Goal: Task Accomplishment & Management: Use online tool/utility

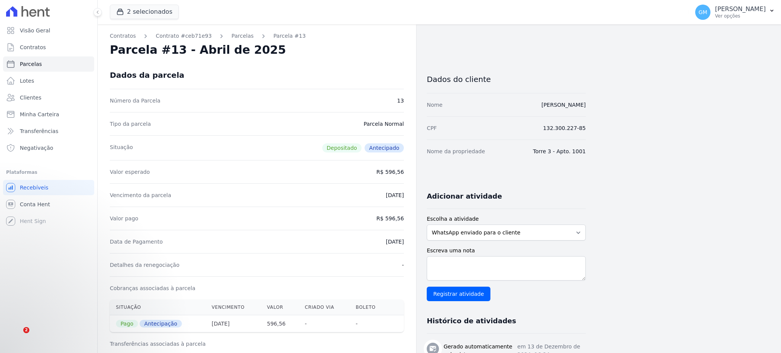
click at [57, 92] on link "Clientes" at bounding box center [48, 97] width 91 height 15
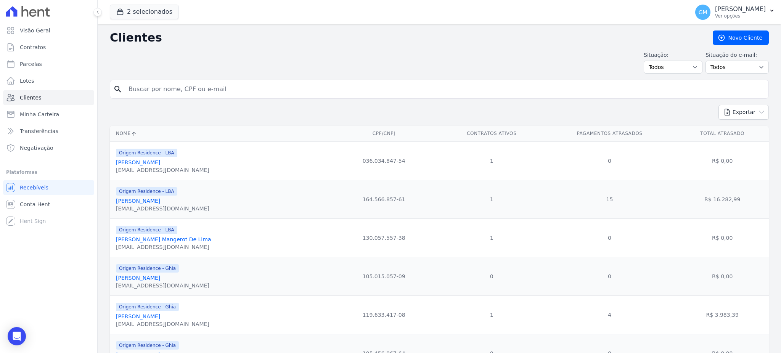
drag, startPoint x: 153, startPoint y: 96, endPoint x: 162, endPoint y: 89, distance: 11.2
click at [153, 96] on input "search" at bounding box center [444, 89] width 641 height 15
click at [162, 89] on input "search" at bounding box center [444, 89] width 641 height 15
type input "[PERSON_NAME]"
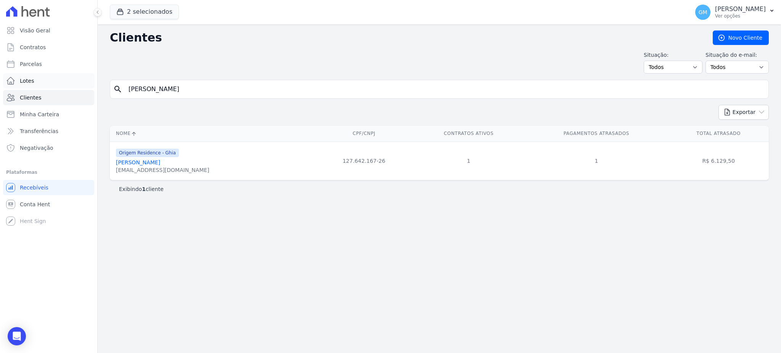
drag, startPoint x: 174, startPoint y: 84, endPoint x: 93, endPoint y: 84, distance: 80.8
click at [93, 84] on div "Visão Geral Contratos [GEOGRAPHIC_DATA] Lotes Clientes Minha Carteira Transferê…" at bounding box center [390, 176] width 781 height 353
drag, startPoint x: 131, startPoint y: 167, endPoint x: 132, endPoint y: 162, distance: 5.0
click at [131, 165] on link "[PERSON_NAME]" at bounding box center [138, 162] width 44 height 6
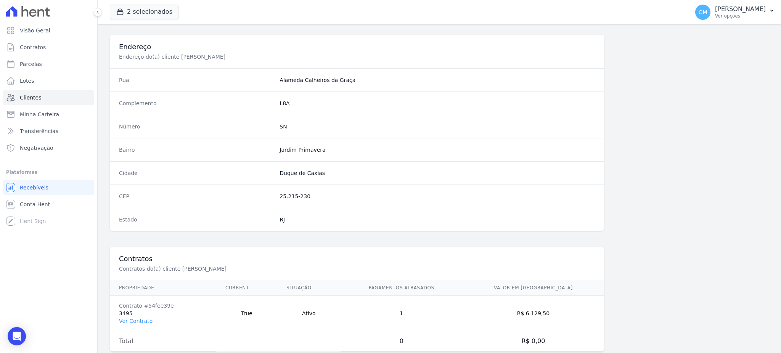
scroll to position [361, 0]
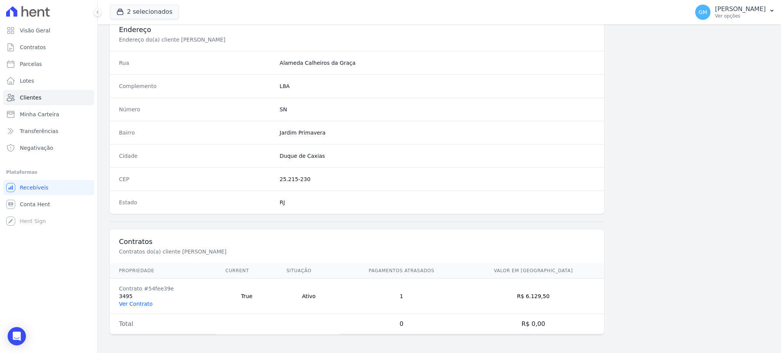
click at [133, 303] on link "Ver Contrato" at bounding box center [136, 304] width 34 height 6
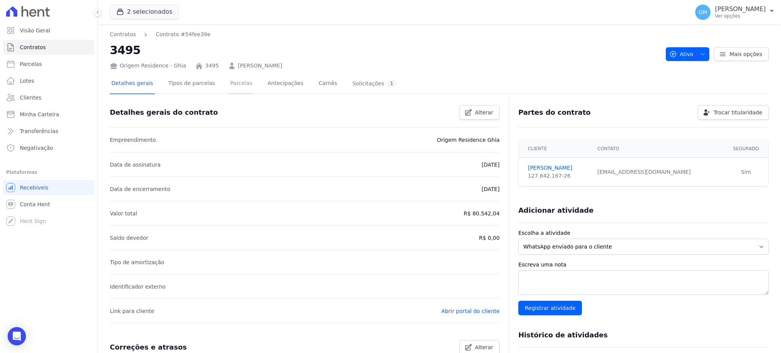
click at [233, 84] on link "Parcelas" at bounding box center [241, 84] width 25 height 20
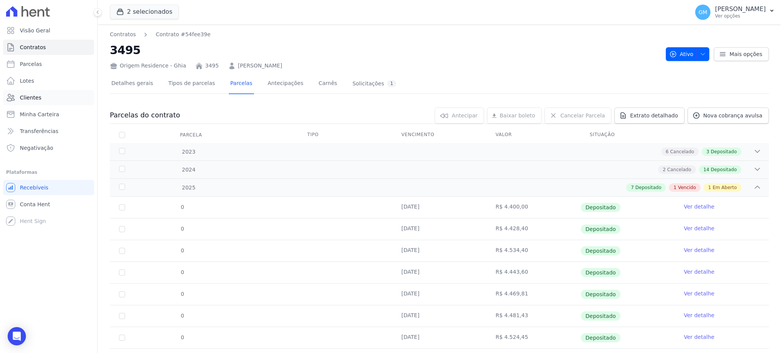
click at [45, 102] on link "Clientes" at bounding box center [48, 97] width 91 height 15
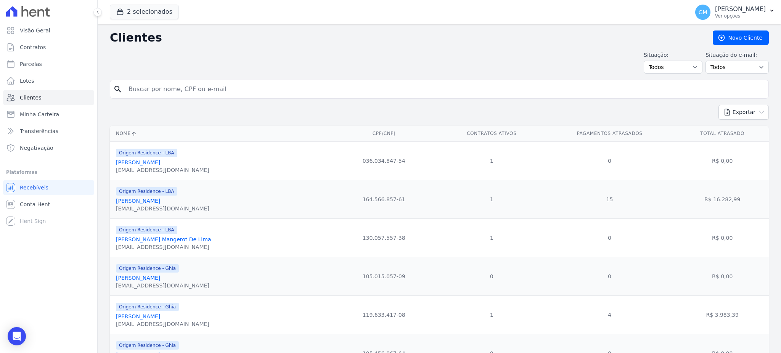
click at [159, 94] on input "search" at bounding box center [444, 89] width 641 height 15
type input "[PERSON_NAME]"
drag, startPoint x: 167, startPoint y: 111, endPoint x: 167, endPoint y: 100, distance: 10.3
click at [167, 111] on div "Exportar PDF CSV Dimob 2024" at bounding box center [439, 115] width 659 height 21
drag, startPoint x: 151, startPoint y: 92, endPoint x: 128, endPoint y: 92, distance: 22.5
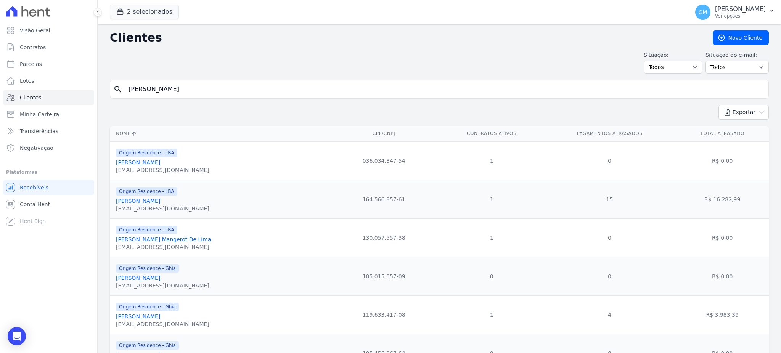
click at [128, 92] on input "[PERSON_NAME]" at bounding box center [444, 89] width 641 height 15
click at [172, 87] on input "[PERSON_NAME]" at bounding box center [444, 89] width 641 height 15
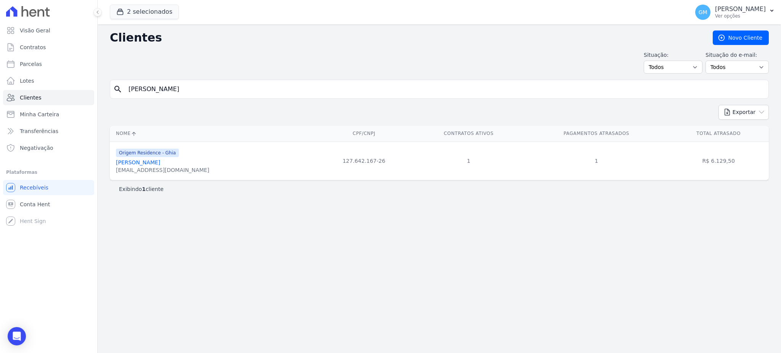
click at [140, 158] on div "Origem Residence - Ghia [PERSON_NAME] [PERSON_NAME][EMAIL_ADDRESS][DOMAIN_NAME]" at bounding box center [162, 161] width 93 height 26
click at [138, 161] on link "[PERSON_NAME]" at bounding box center [138, 162] width 44 height 6
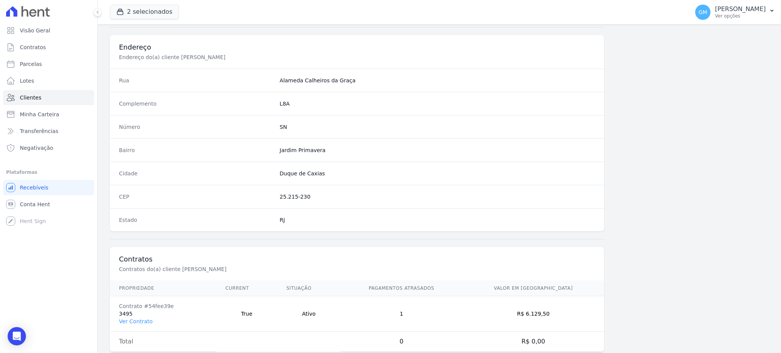
scroll to position [361, 0]
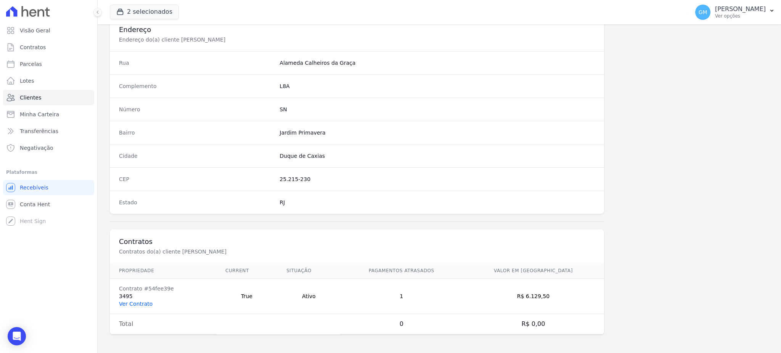
click at [145, 302] on link "Ver Contrato" at bounding box center [136, 304] width 34 height 6
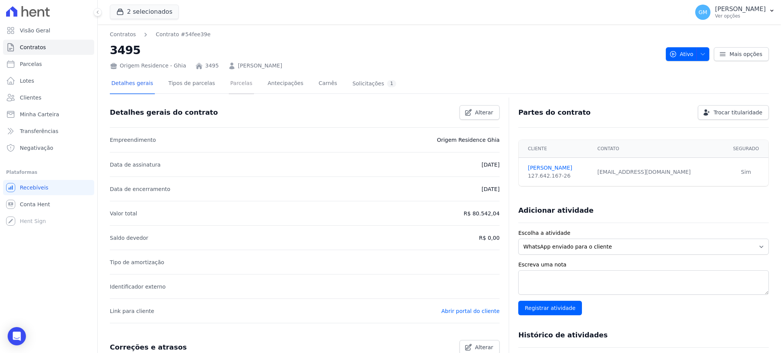
click at [232, 79] on link "Parcelas" at bounding box center [241, 84] width 25 height 20
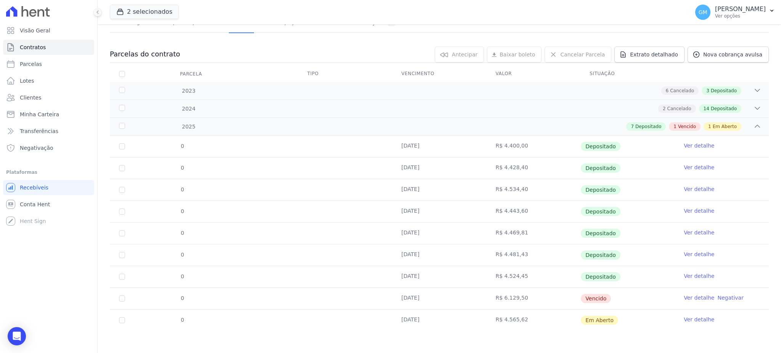
scroll to position [61, 0]
drag, startPoint x: 602, startPoint y: 299, endPoint x: 581, endPoint y: 299, distance: 21.0
click at [581, 299] on span "Vencido" at bounding box center [596, 298] width 30 height 9
click at [615, 297] on td "Vencido" at bounding box center [627, 298] width 94 height 21
click at [687, 299] on link "Ver detalhe" at bounding box center [699, 298] width 31 height 8
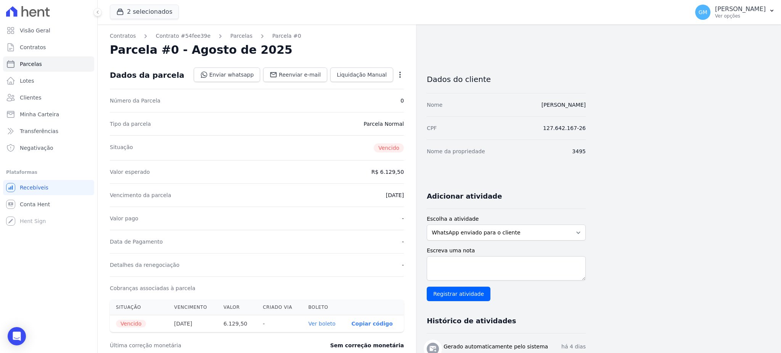
click at [529, 171] on div "Dados do cliente Nome [PERSON_NAME] CPF 127.642.167-26 Nome da propriedade 3495…" at bounding box center [506, 285] width 159 height 449
drag, startPoint x: 594, startPoint y: 131, endPoint x: 536, endPoint y: 130, distance: 58.3
click at [536, 130] on div "Contratos Contrato #54fee39e [GEOGRAPHIC_DATA] Parcela #0 Parcela #0 - Agosto d…" at bounding box center [433, 270] width 671 height 492
click at [592, 140] on div "Contratos Contrato #54fee39e [GEOGRAPHIC_DATA] Parcela #0 Parcela #0 - Agosto d…" at bounding box center [433, 270] width 671 height 492
drag, startPoint x: 593, startPoint y: 109, endPoint x: 535, endPoint y: 109, distance: 58.0
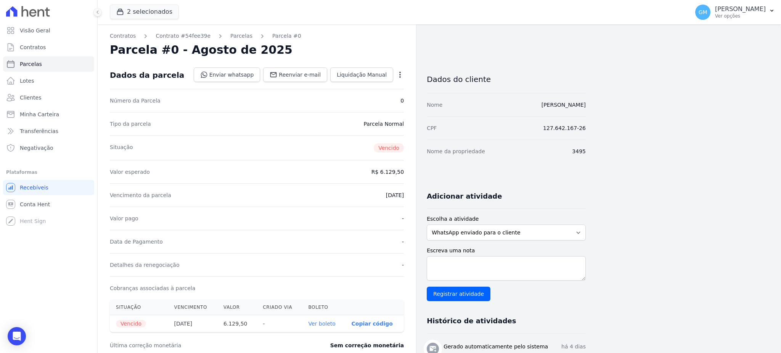
click at [535, 109] on div "Contratos Contrato #54fee39e [GEOGRAPHIC_DATA] Parcela #0 Parcela #0 - Agosto d…" at bounding box center [433, 270] width 671 height 492
copy link "[PERSON_NAME]"
click at [557, 107] on link "[PERSON_NAME]" at bounding box center [563, 105] width 44 height 6
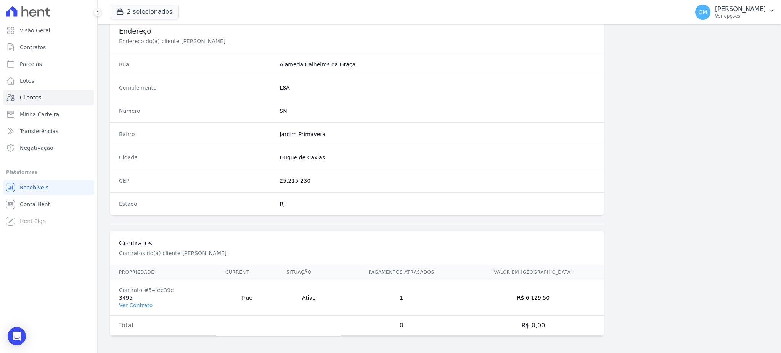
scroll to position [361, 0]
click at [131, 307] on link "Ver Contrato" at bounding box center [136, 304] width 34 height 6
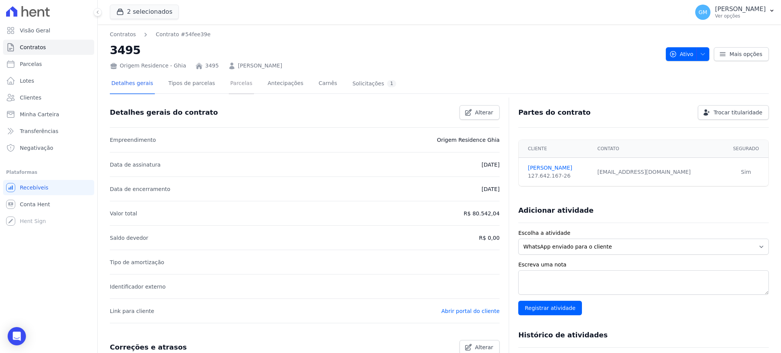
click at [231, 88] on link "Parcelas" at bounding box center [241, 84] width 25 height 20
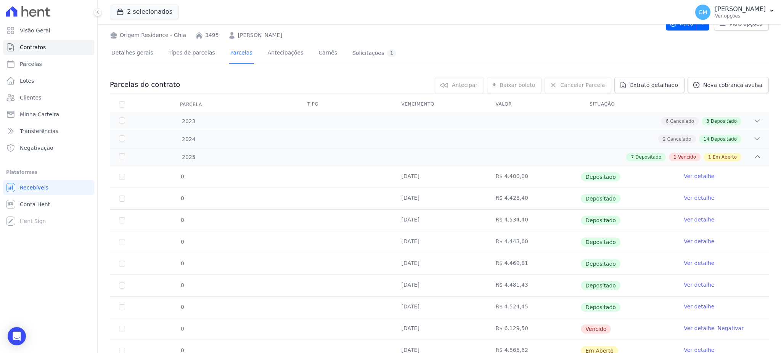
scroll to position [61, 0]
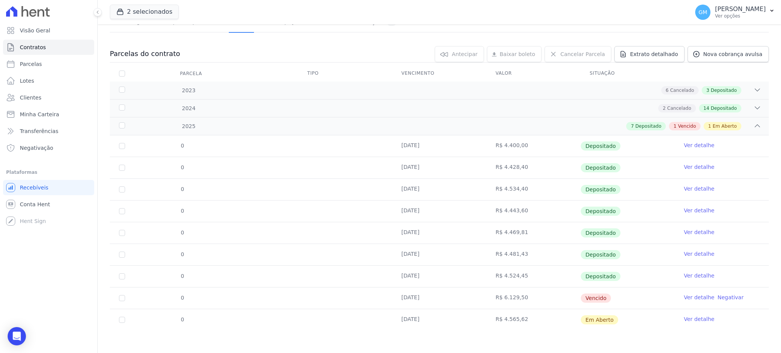
click at [691, 277] on link "Ver detalhe" at bounding box center [699, 276] width 31 height 8
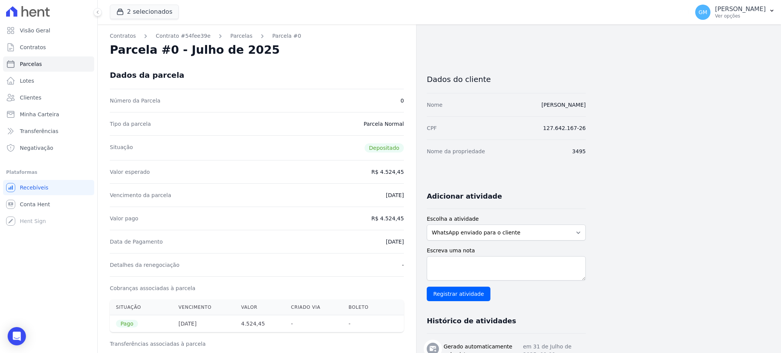
drag, startPoint x: 580, startPoint y: 108, endPoint x: 592, endPoint y: 108, distance: 12.6
click at [592, 108] on div "Contratos Contrato #54fee39e [GEOGRAPHIC_DATA] Parcela #0 Parcela #0 - Julho de…" at bounding box center [433, 314] width 671 height 581
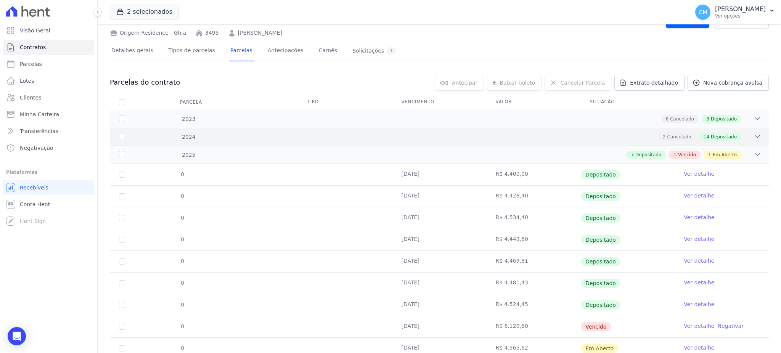
scroll to position [61, 0]
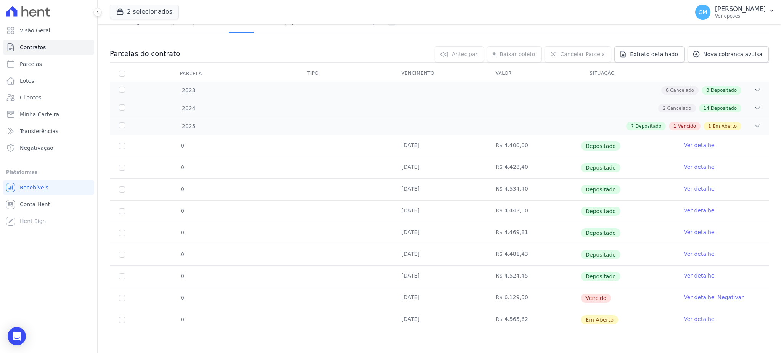
click at [684, 298] on link "Ver detalhe" at bounding box center [699, 298] width 31 height 8
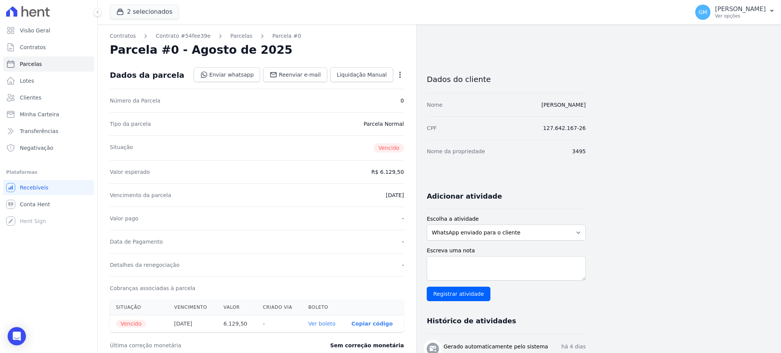
click at [291, 217] on div "Valor pago -" at bounding box center [257, 218] width 294 height 23
click at [398, 74] on icon "button" at bounding box center [400, 75] width 8 height 8
click at [366, 131] on link "Renegociar" at bounding box center [367, 126] width 67 height 14
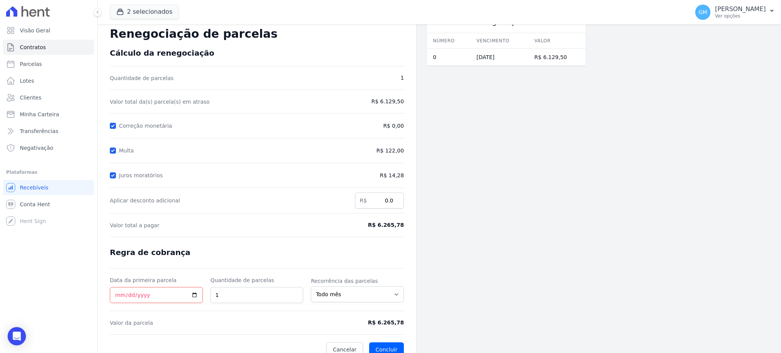
scroll to position [28, 0]
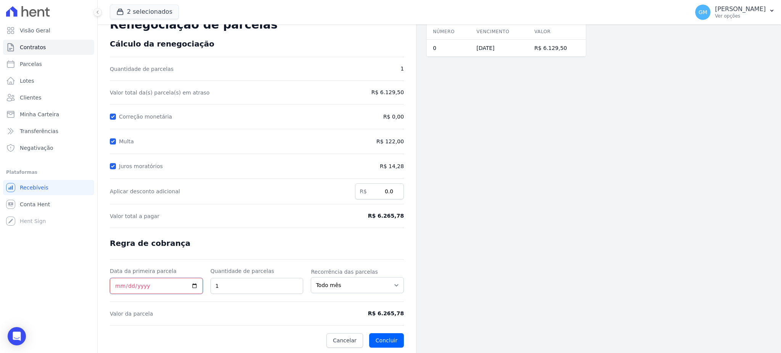
click at [191, 283] on input "Data da primeira parcela" at bounding box center [156, 286] width 93 height 16
type input "[DATE]"
click at [387, 336] on button "Concluir" at bounding box center [386, 340] width 35 height 14
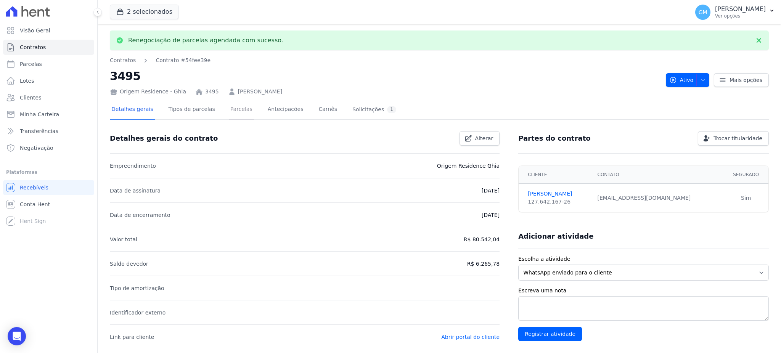
click at [229, 109] on link "Parcelas" at bounding box center [241, 110] width 25 height 20
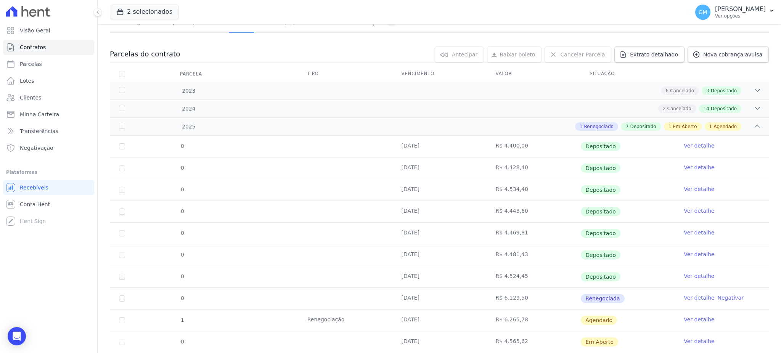
scroll to position [83, 0]
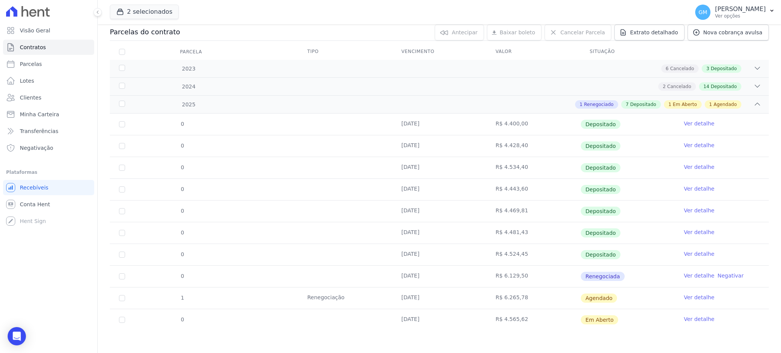
click at [687, 297] on link "Ver detalhe" at bounding box center [699, 298] width 31 height 8
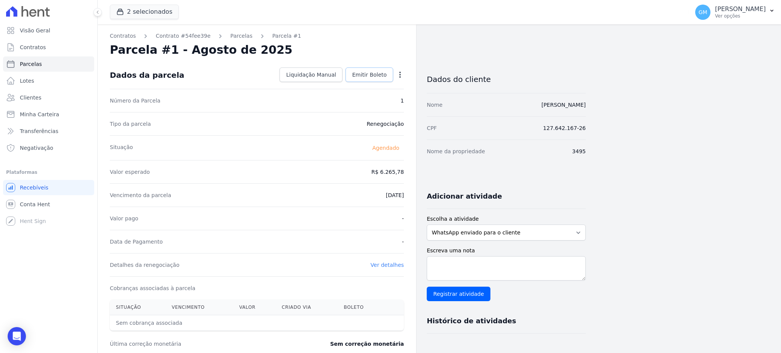
click at [373, 77] on span "Emitir Boleto" at bounding box center [369, 75] width 35 height 8
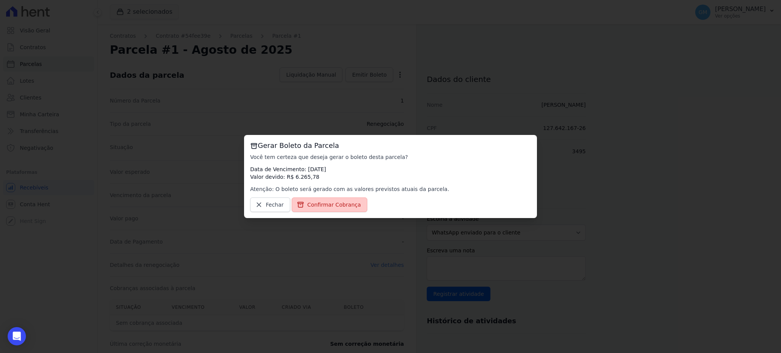
click at [345, 203] on span "Confirmar Cobrança" at bounding box center [334, 205] width 54 height 8
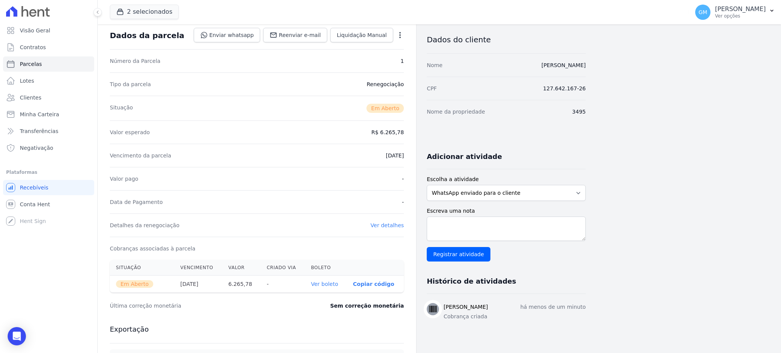
scroll to position [51, 0]
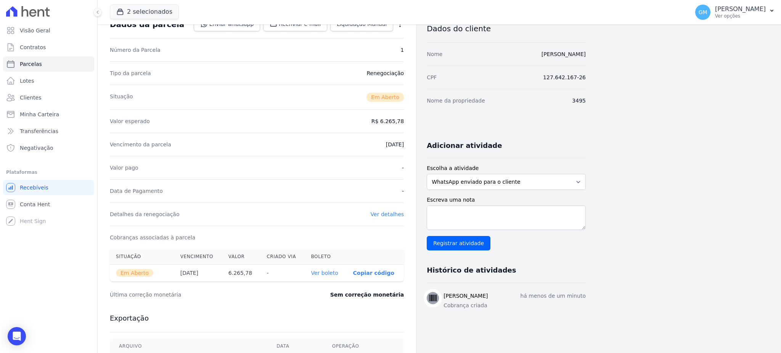
click at [333, 269] on th "Ver boleto" at bounding box center [326, 273] width 42 height 17
click at [335, 271] on link "Ver boleto" at bounding box center [324, 273] width 27 height 6
click at [44, 95] on link "Clientes" at bounding box center [48, 97] width 91 height 15
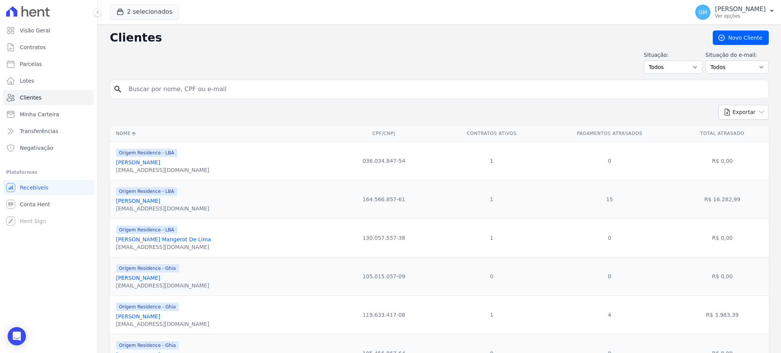
click at [159, 87] on input "search" at bounding box center [444, 89] width 641 height 15
drag, startPoint x: 151, startPoint y: 93, endPoint x: 115, endPoint y: 92, distance: 36.2
click at [115, 92] on div "search marc" at bounding box center [439, 89] width 659 height 19
type input "[PERSON_NAME]"
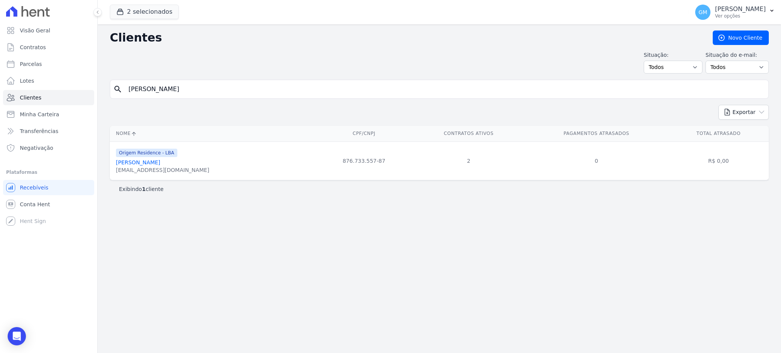
click at [160, 163] on link "[PERSON_NAME]" at bounding box center [138, 162] width 44 height 6
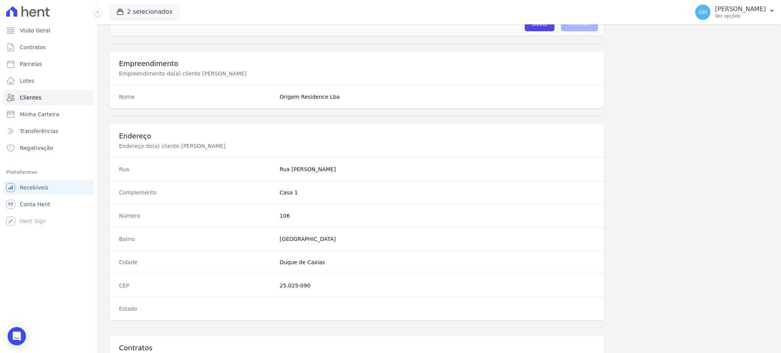
scroll to position [430, 0]
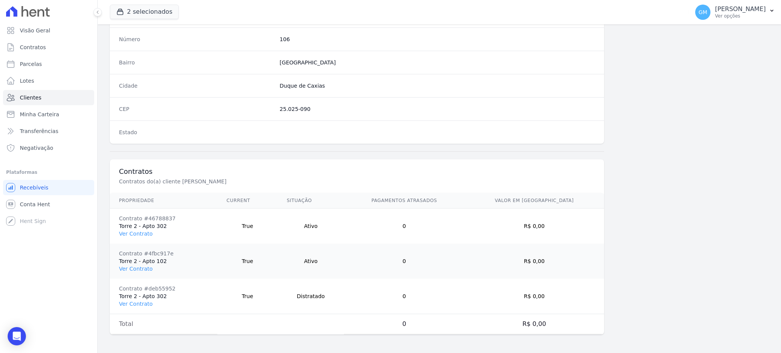
click at [128, 274] on td "Contrato #4fbc917e Torre 2 - Apto 102 Ver Contrato" at bounding box center [164, 261] width 108 height 35
click at [129, 268] on link "Ver Contrato" at bounding box center [136, 269] width 34 height 6
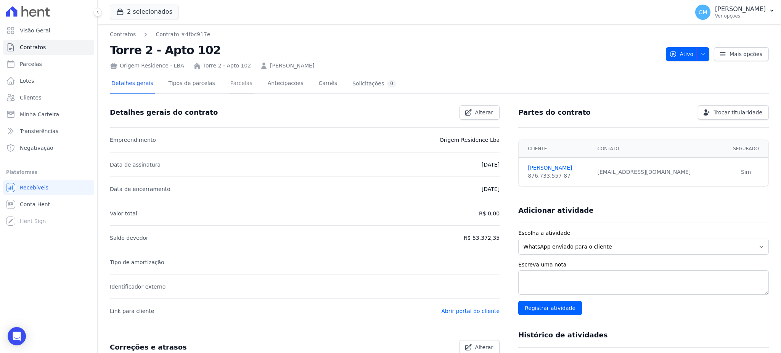
click at [229, 86] on link "Parcelas" at bounding box center [241, 84] width 25 height 20
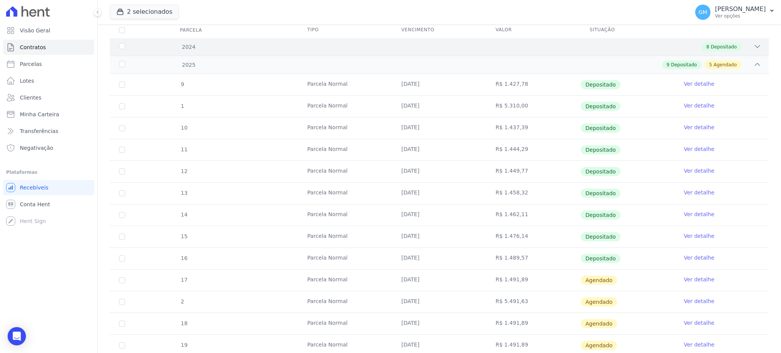
scroll to position [206, 0]
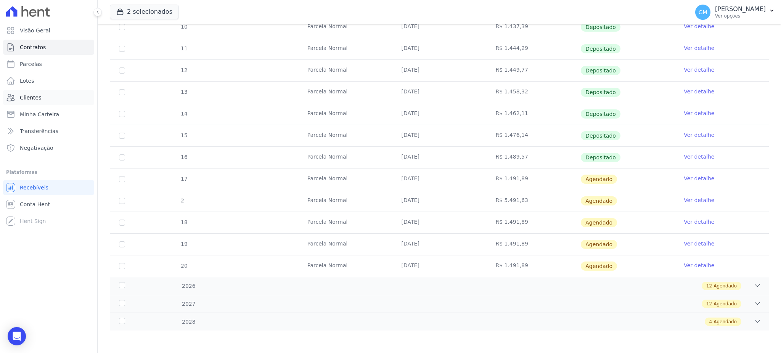
click at [40, 96] on link "Clientes" at bounding box center [48, 97] width 91 height 15
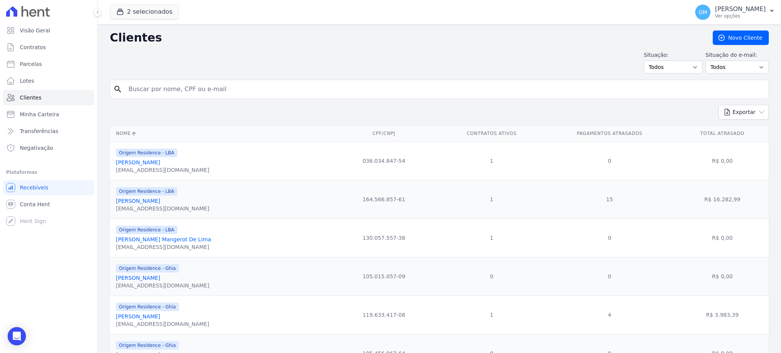
click at [199, 83] on input "search" at bounding box center [444, 89] width 641 height 15
type input "[PERSON_NAME]"
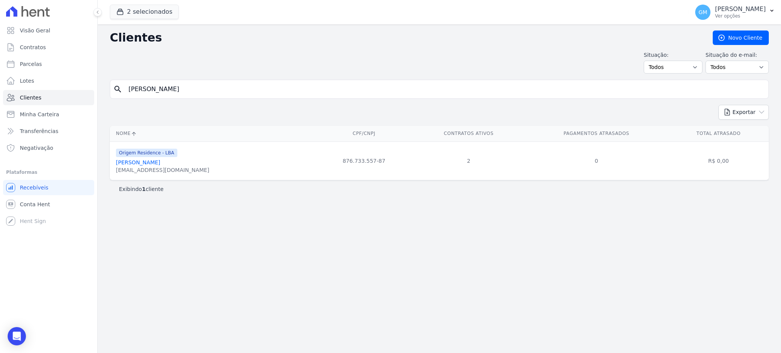
click at [160, 162] on link "[PERSON_NAME]" at bounding box center [138, 162] width 44 height 6
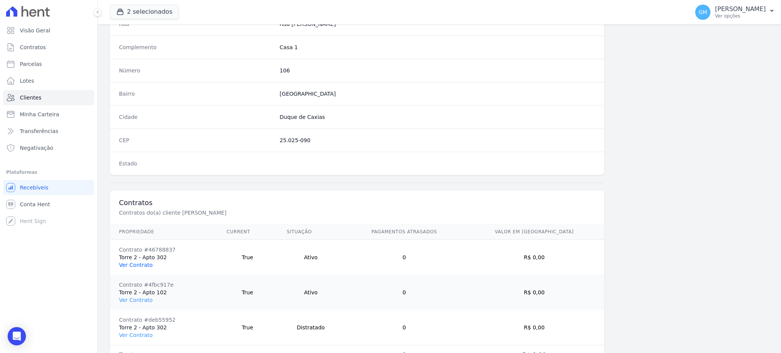
scroll to position [430, 0]
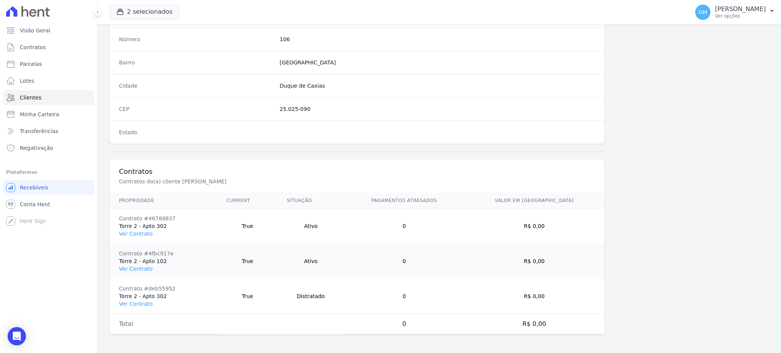
click at [142, 259] on td "Contrato #4fbc917e Torre 2 - Apto 102 Ver Contrato" at bounding box center [164, 261] width 108 height 35
click at [142, 268] on link "Ver Contrato" at bounding box center [136, 269] width 34 height 6
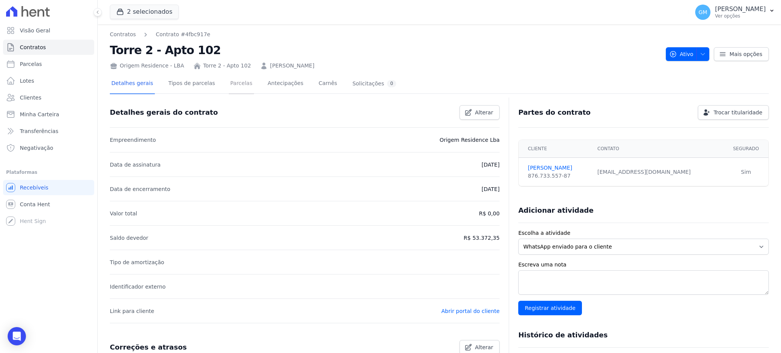
click at [229, 80] on link "Parcelas" at bounding box center [241, 84] width 25 height 20
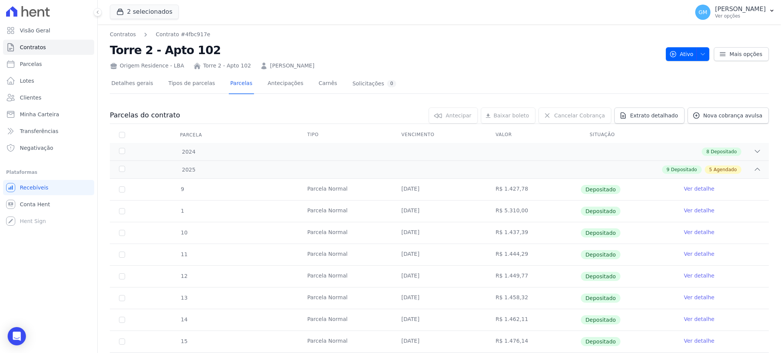
click at [419, 54] on h2 "Torre 2 - Apto 102" at bounding box center [385, 50] width 550 height 17
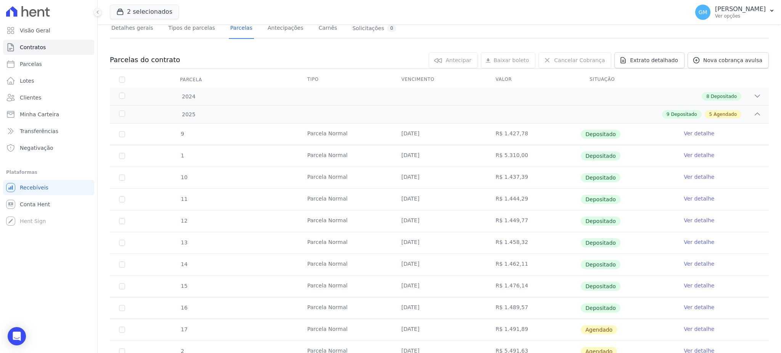
scroll to position [153, 0]
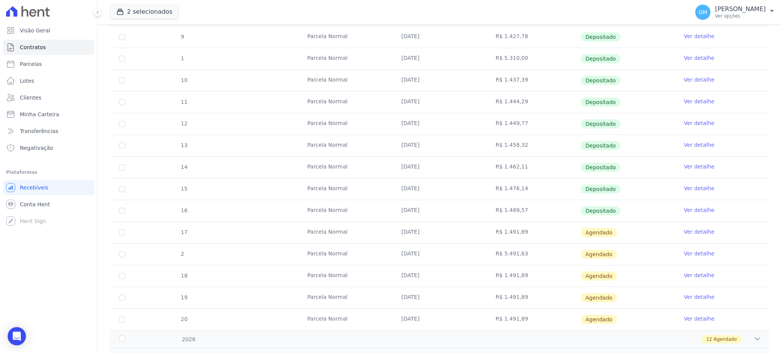
drag, startPoint x: 525, startPoint y: 211, endPoint x: 506, endPoint y: 212, distance: 19.1
click at [506, 212] on td "R$ 1.489,57" at bounding box center [533, 210] width 94 height 21
click at [46, 58] on link "Parcelas" at bounding box center [48, 63] width 91 height 15
select select
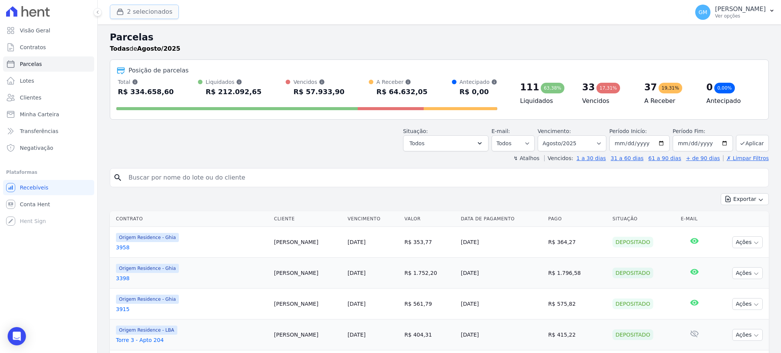
click at [151, 13] on button "2 selecionados" at bounding box center [144, 12] width 69 height 14
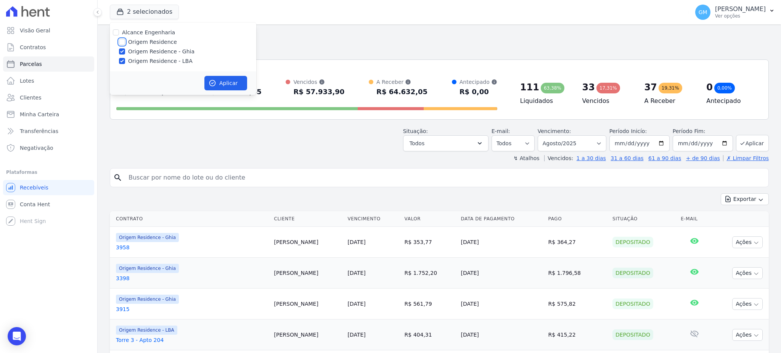
click at [122, 43] on input "Origem Residence" at bounding box center [122, 42] width 6 height 6
checkbox input "true"
click at [207, 72] on div "Aplicar" at bounding box center [183, 83] width 146 height 24
click at [221, 81] on button "Aplicar" at bounding box center [225, 83] width 43 height 14
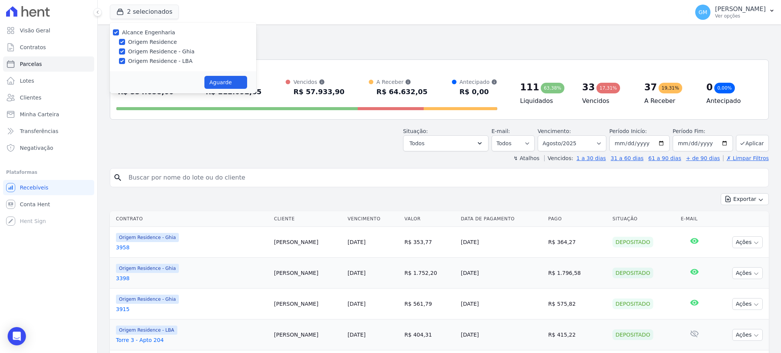
select select
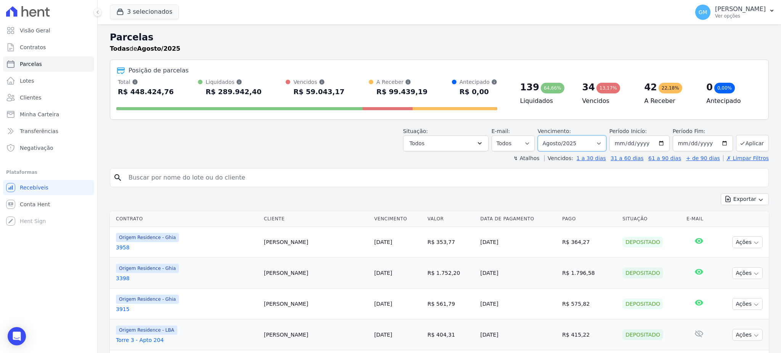
click at [574, 148] on select "[GEOGRAPHIC_DATA] por período ──────── Todos os meses Maio/2023 Junho/2023 Julh…" at bounding box center [572, 143] width 69 height 16
select select "all"
click at [541, 135] on select "[GEOGRAPHIC_DATA] por período ──────── Todos os meses Maio/2023 Junho/2023 Julh…" at bounding box center [572, 143] width 69 height 16
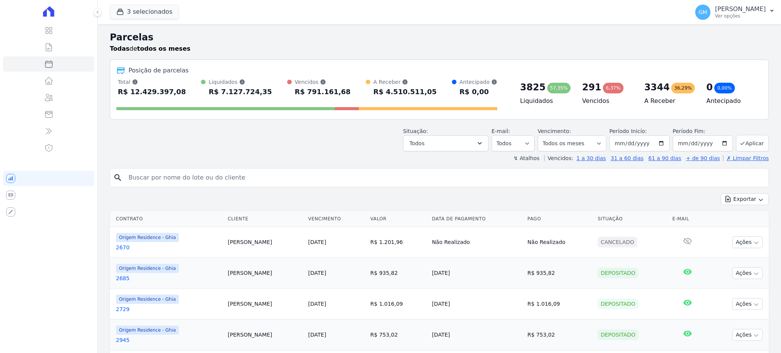
select select
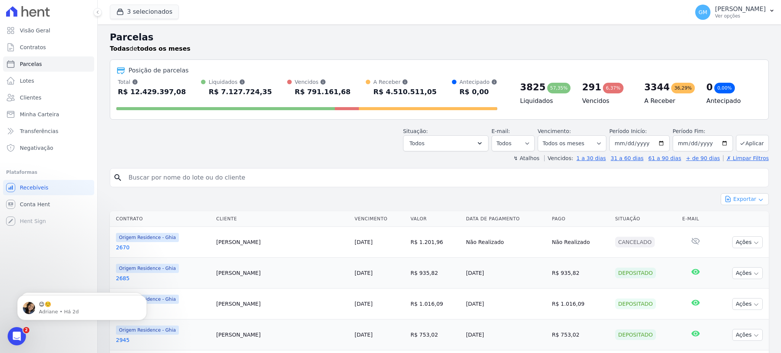
click at [730, 197] on button "Exportar" at bounding box center [745, 199] width 48 height 12
click at [737, 233] on span "Exportar CSV" at bounding box center [744, 230] width 40 height 8
click at [78, 304] on p "😉☺️" at bounding box center [88, 305] width 98 height 8
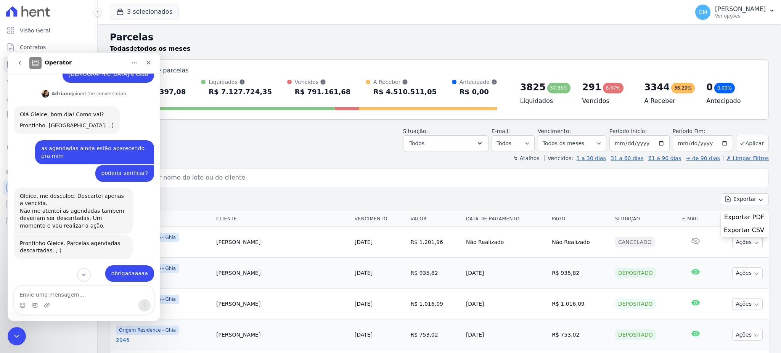
scroll to position [194, 0]
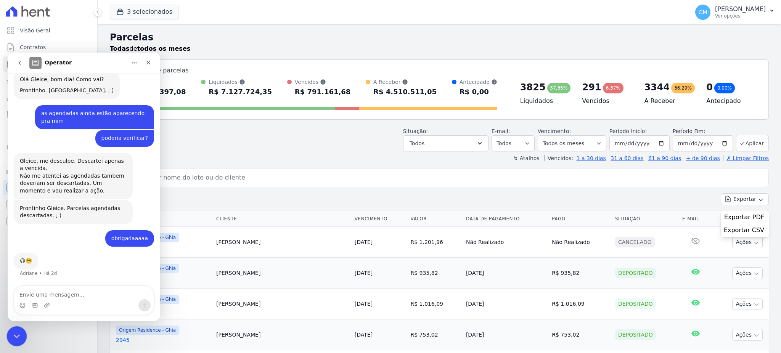
click at [13, 332] on icon "Encerramento do Messenger da Intercom" at bounding box center [15, 335] width 9 height 9
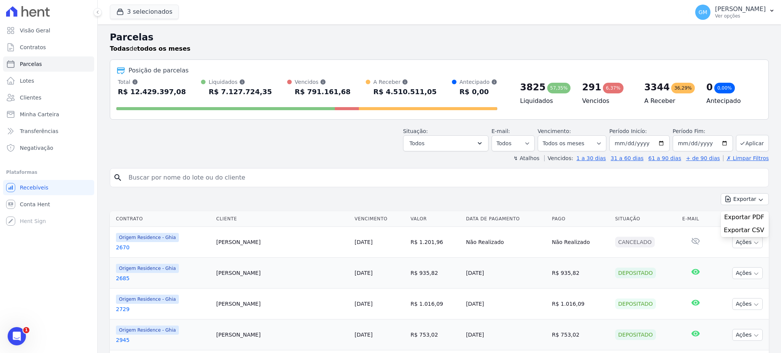
scroll to position [190, 0]
